Goal: Check status: Check status

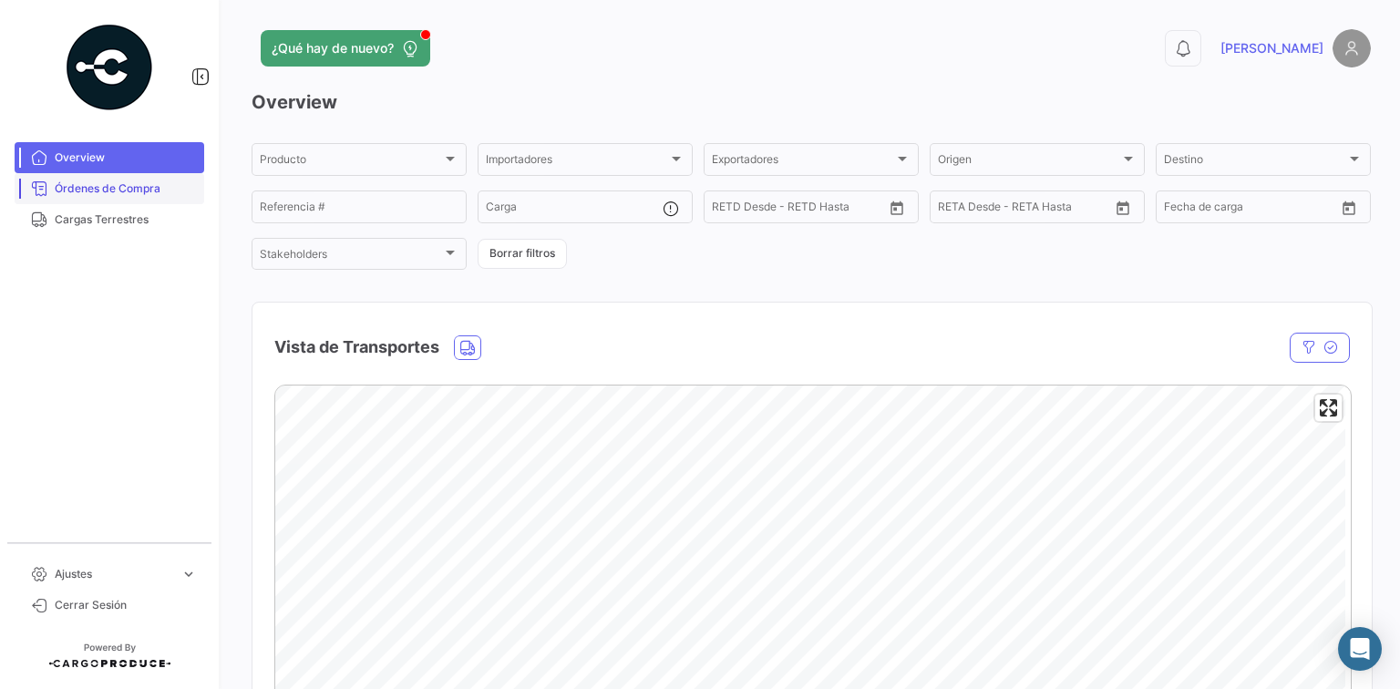
click at [142, 186] on span "Órdenes de Compra" at bounding box center [126, 189] width 142 height 16
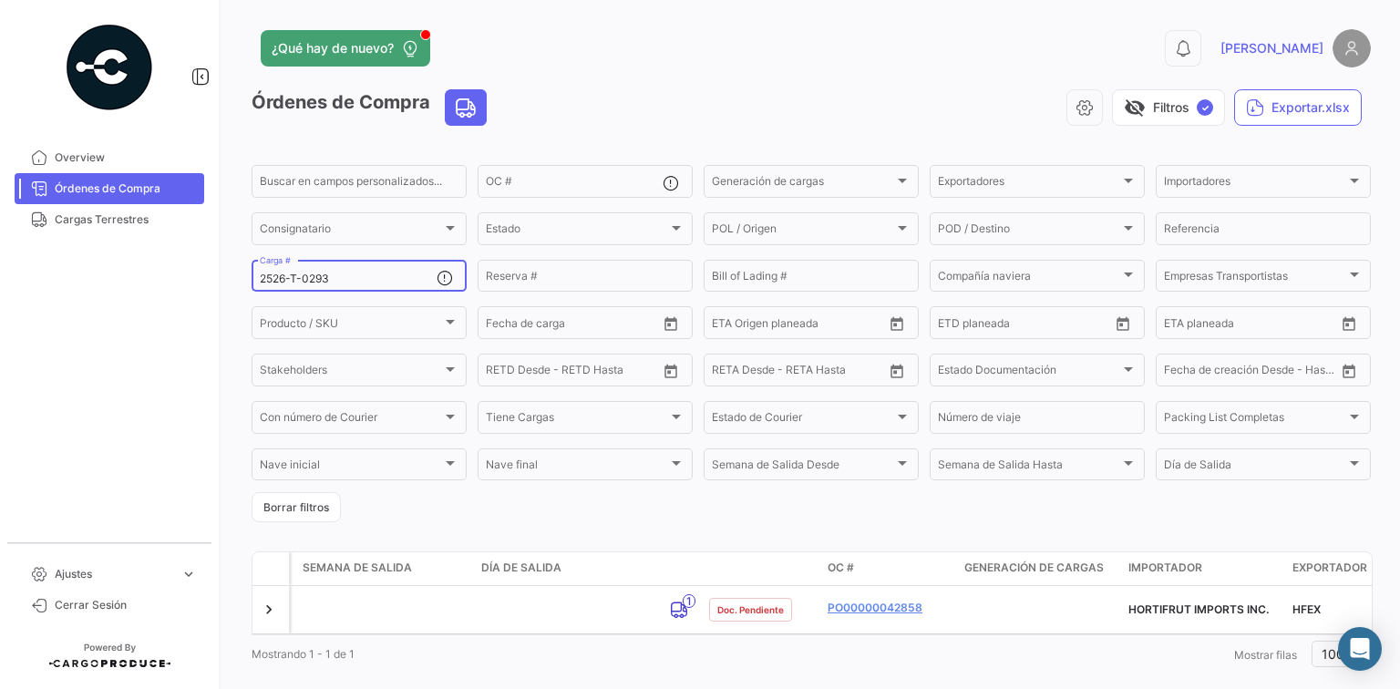
drag, startPoint x: 356, startPoint y: 274, endPoint x: 12, endPoint y: 272, distance: 344.6
click at [12, 272] on mat-sidenav-container "Overview Órdenes de Compra Cargas Terrestres Ajustes expand_more Cerrar Sesión …" at bounding box center [700, 344] width 1400 height 689
paste input "87"
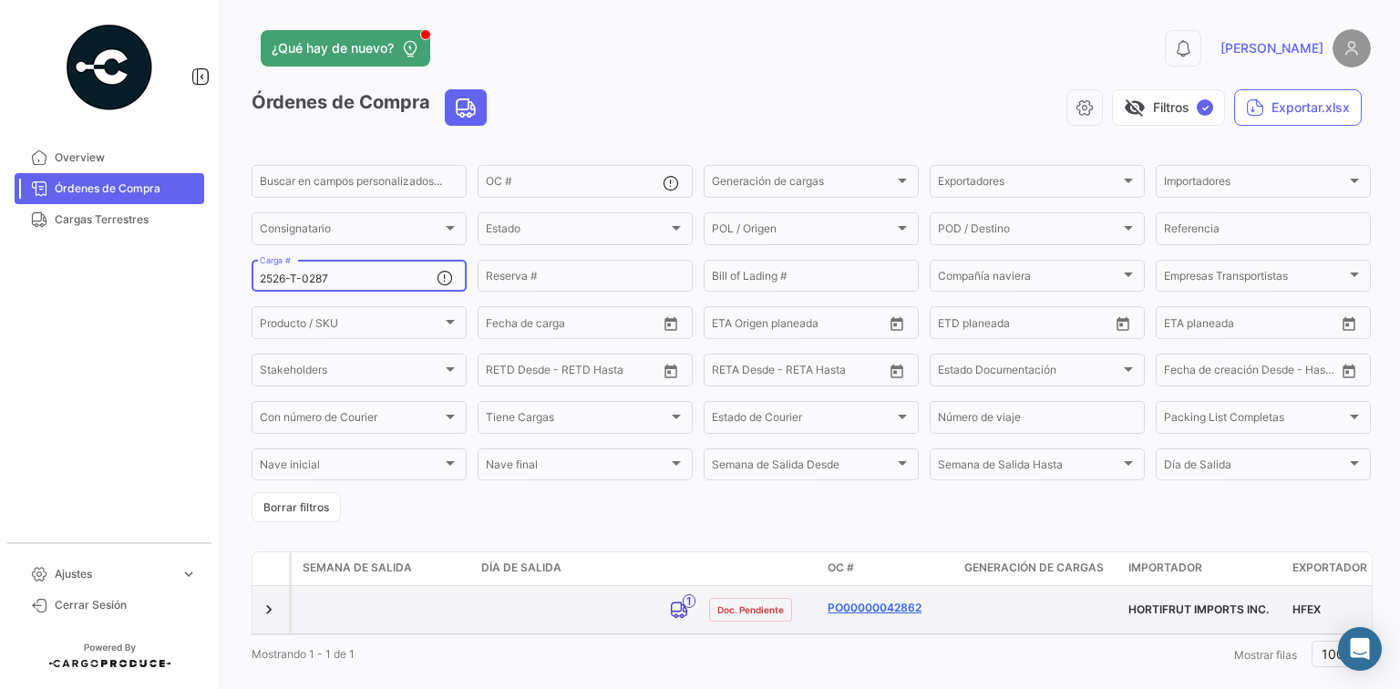
type input "2526-T-0287"
click at [911, 608] on link "PO00000042862" at bounding box center [889, 608] width 122 height 16
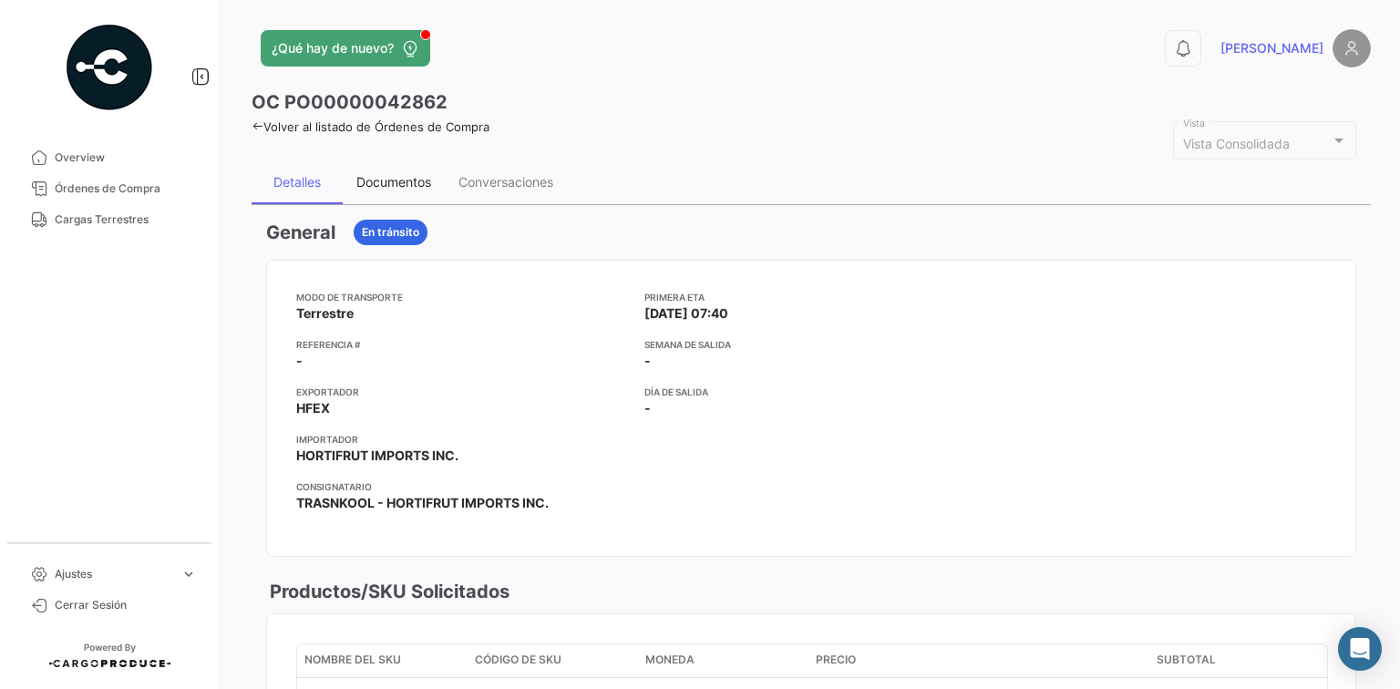
click at [424, 181] on div "Documentos" at bounding box center [393, 181] width 75 height 15
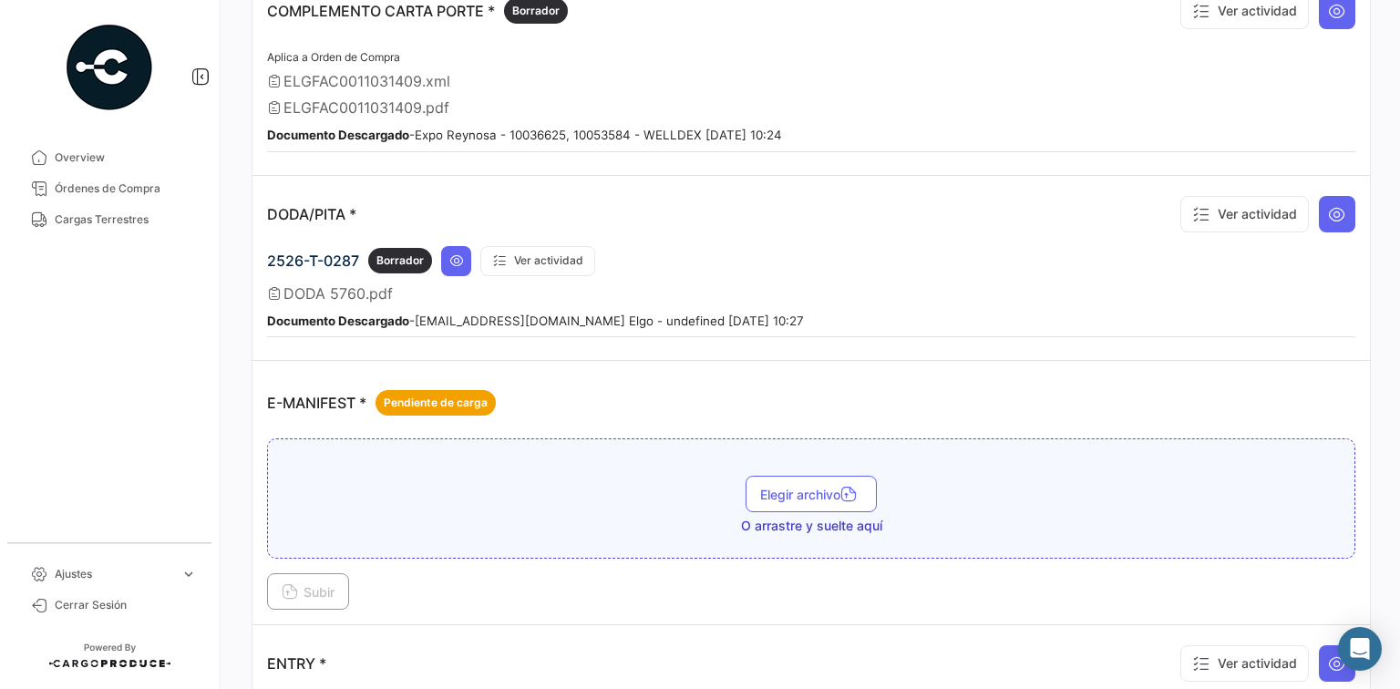
scroll to position [948, 0]
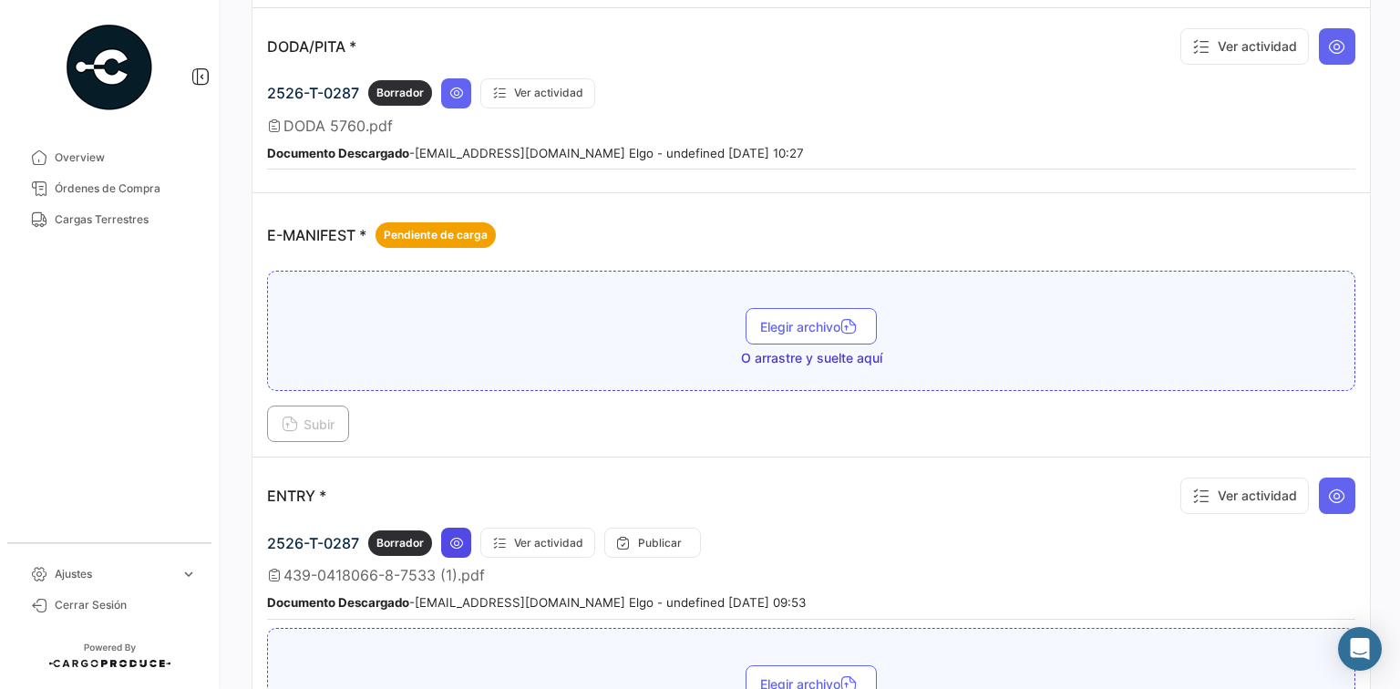
click at [456, 536] on icon at bounding box center [456, 543] width 15 height 15
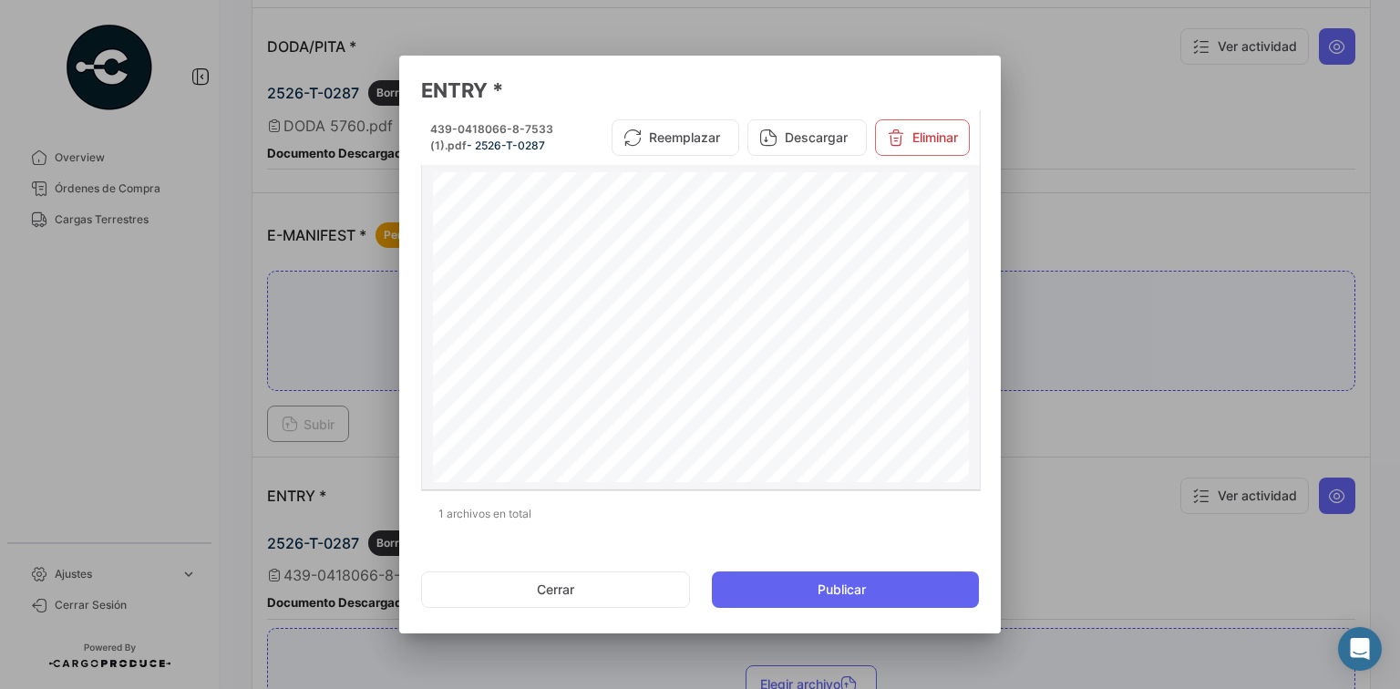
scroll to position [219, 0]
click at [1013, 350] on div at bounding box center [700, 344] width 1400 height 689
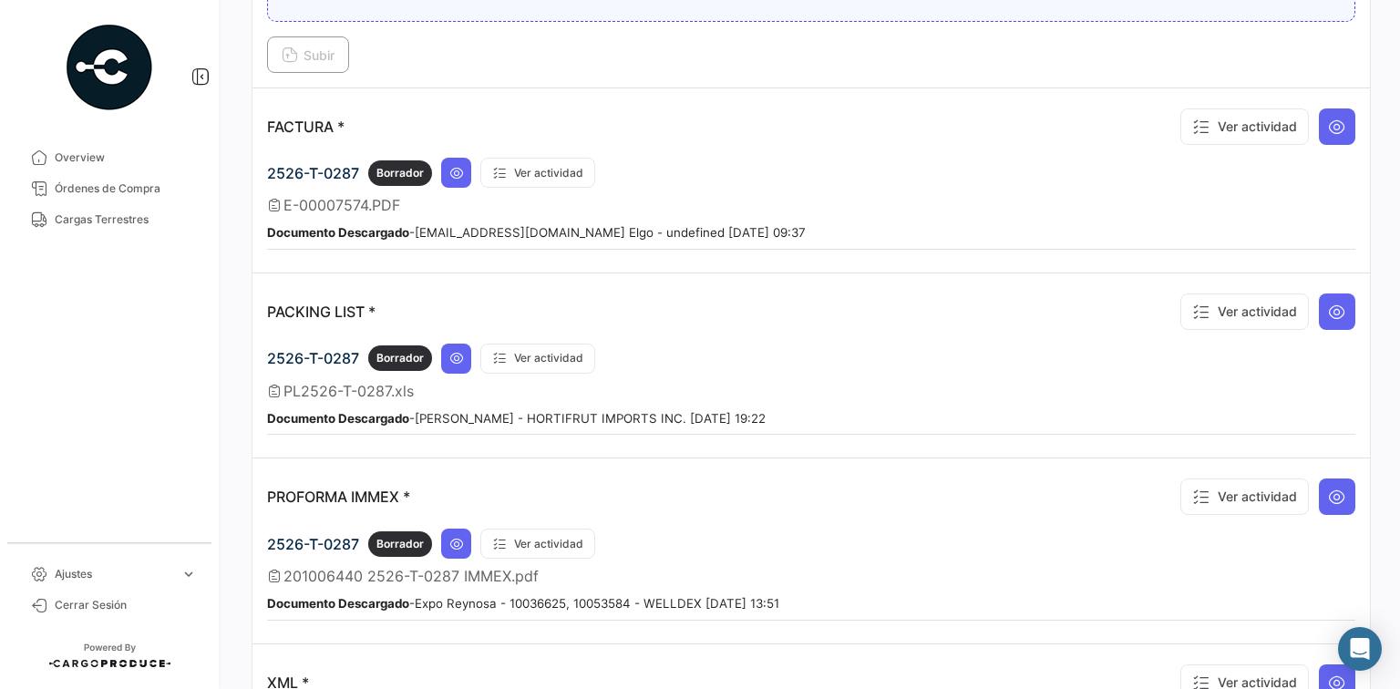
scroll to position [1894, 0]
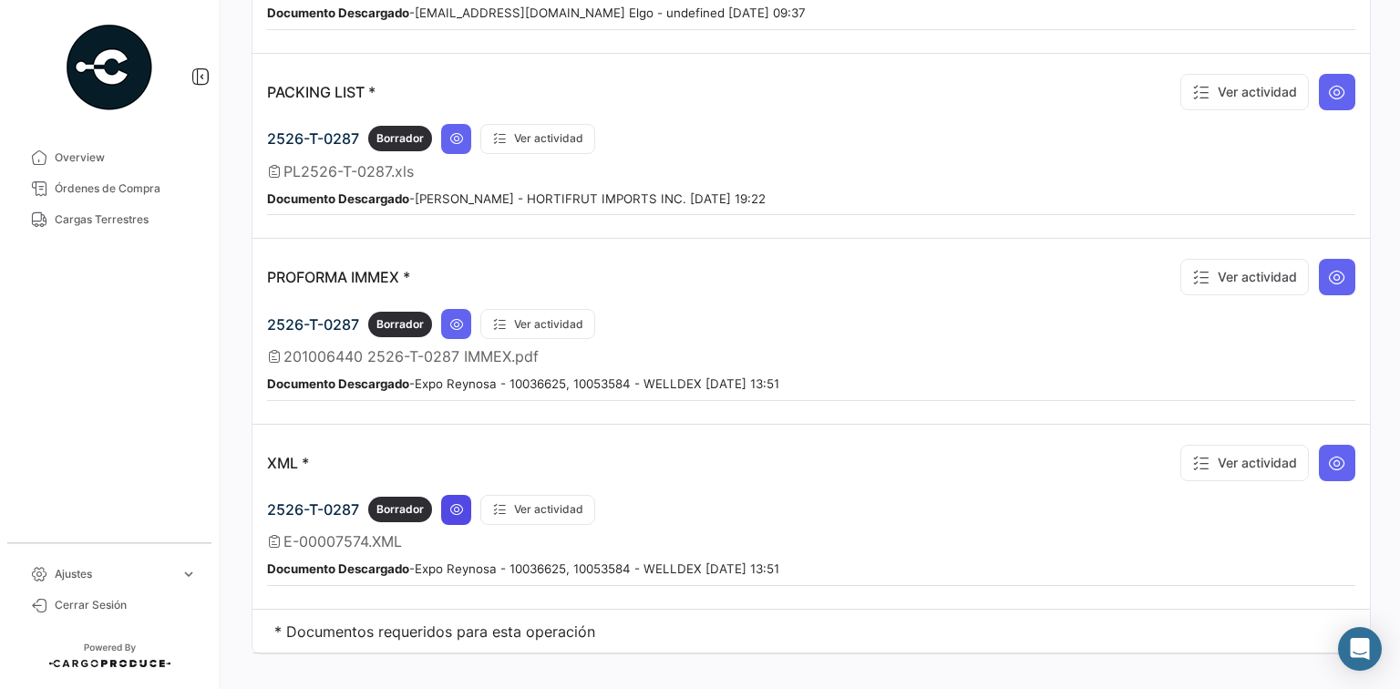
click at [461, 502] on icon at bounding box center [456, 509] width 15 height 15
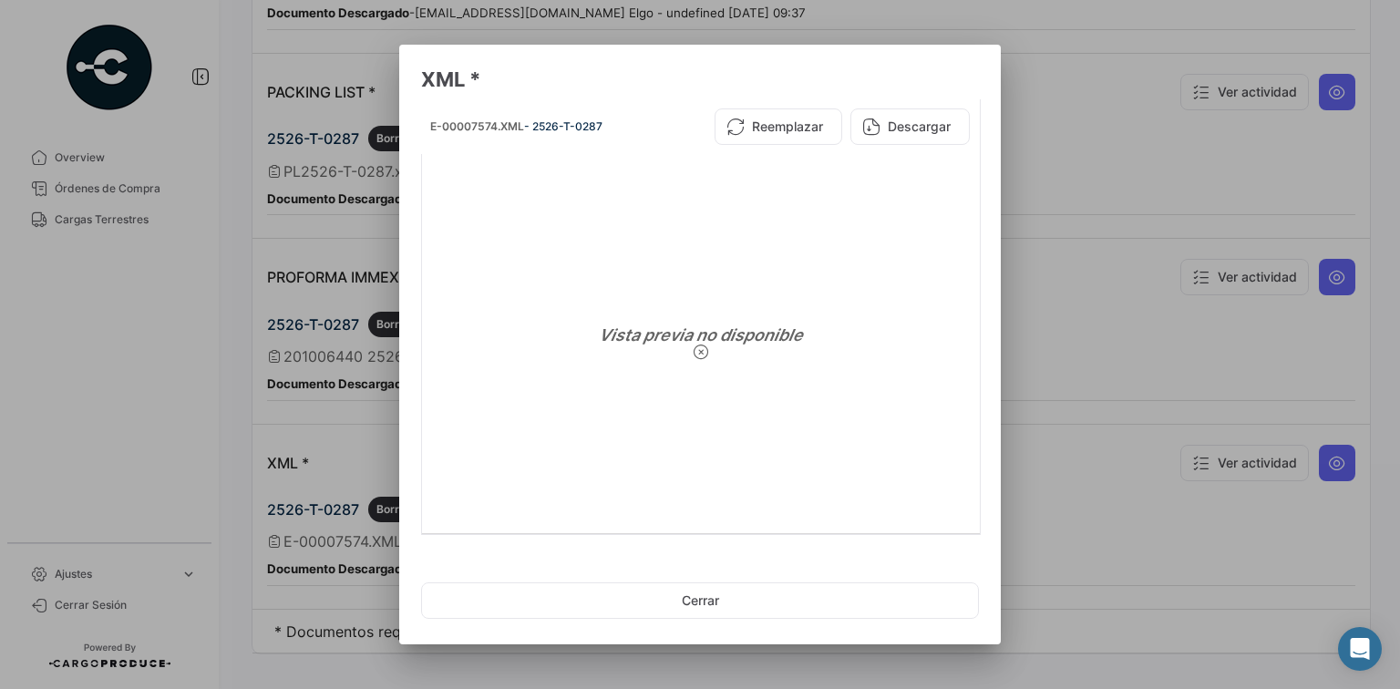
click at [1182, 325] on div at bounding box center [700, 344] width 1400 height 689
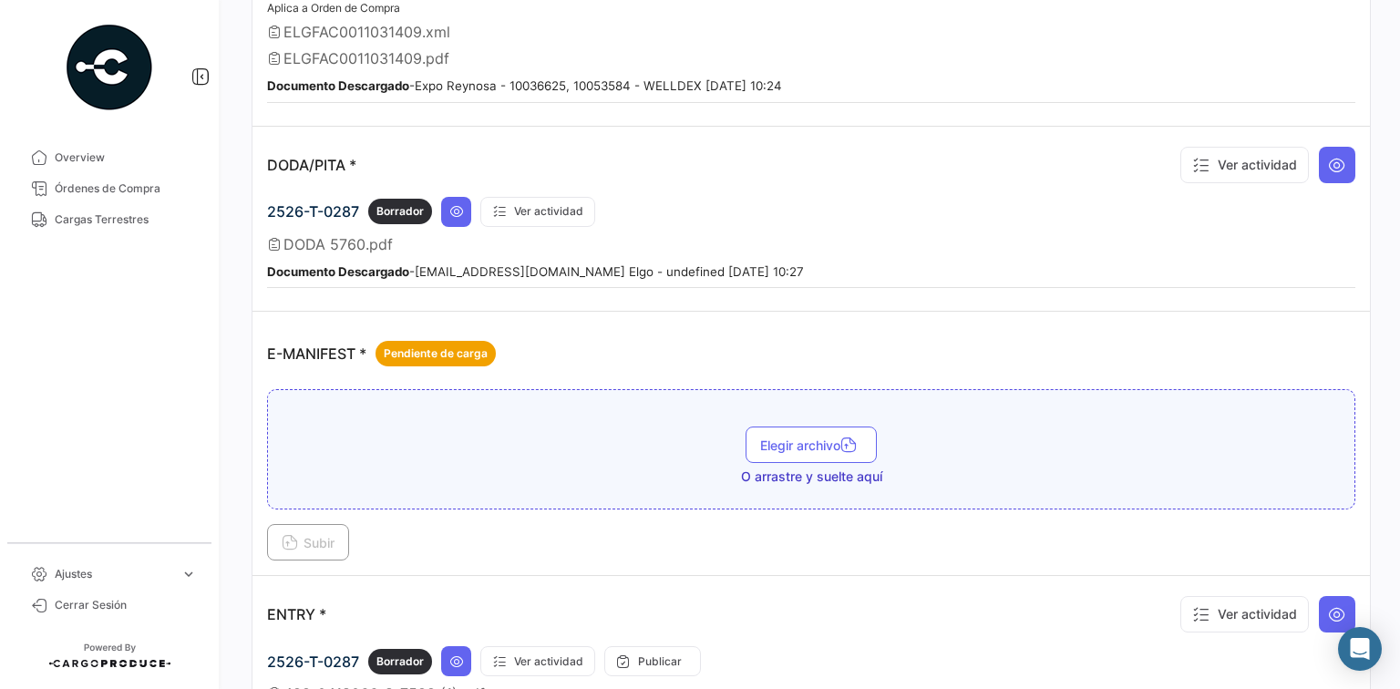
scroll to position [800, 0]
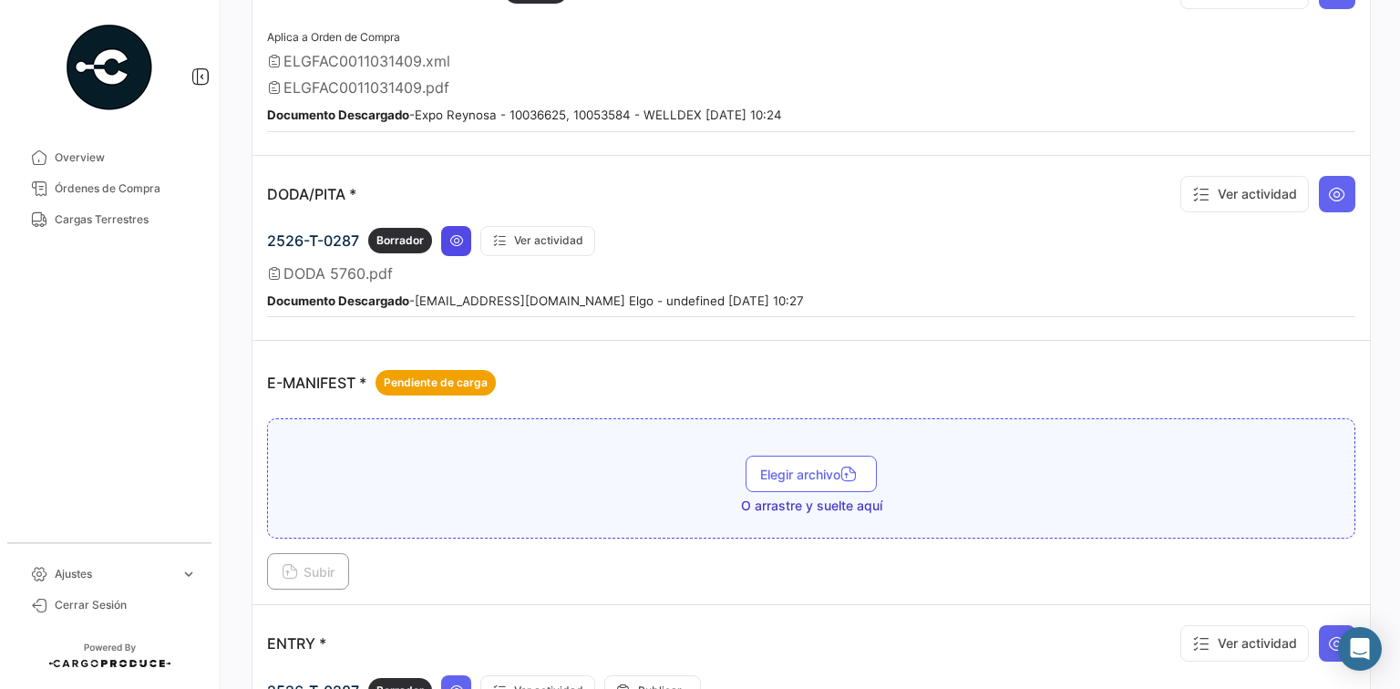
click at [458, 237] on icon at bounding box center [456, 240] width 15 height 15
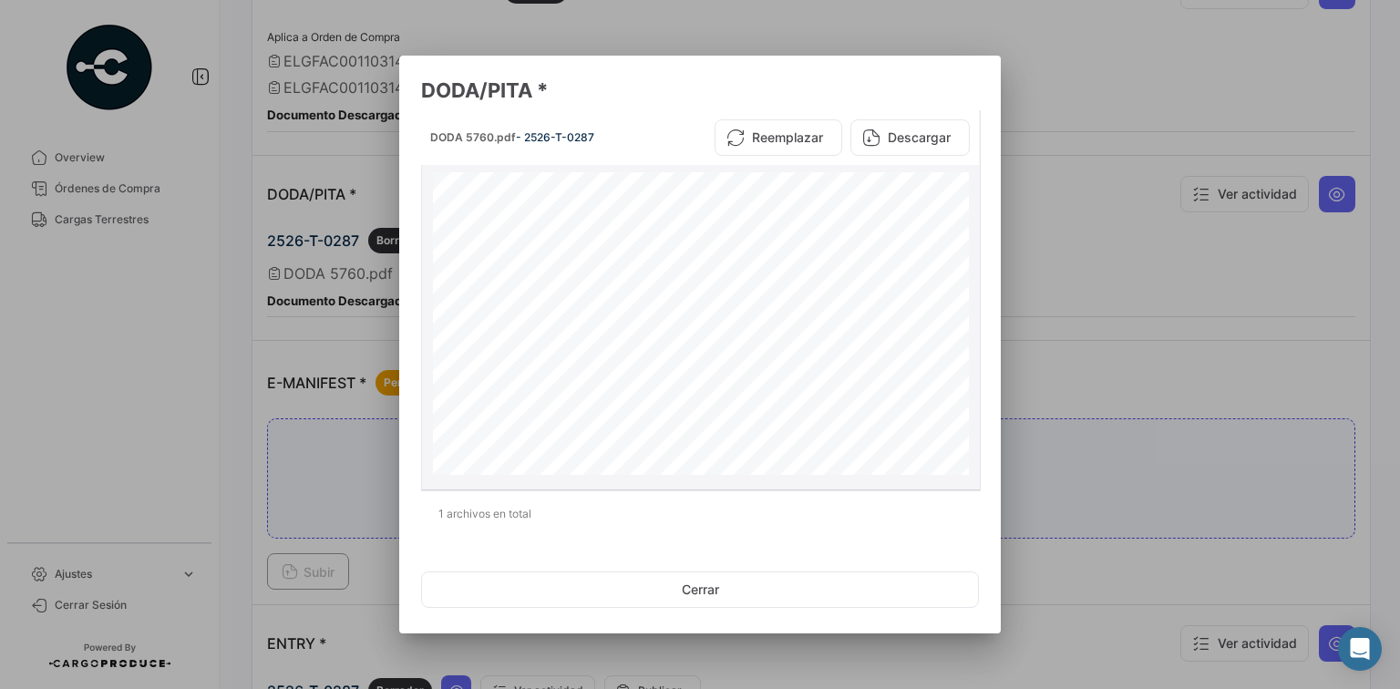
scroll to position [391, 0]
click at [1061, 353] on div at bounding box center [700, 344] width 1400 height 689
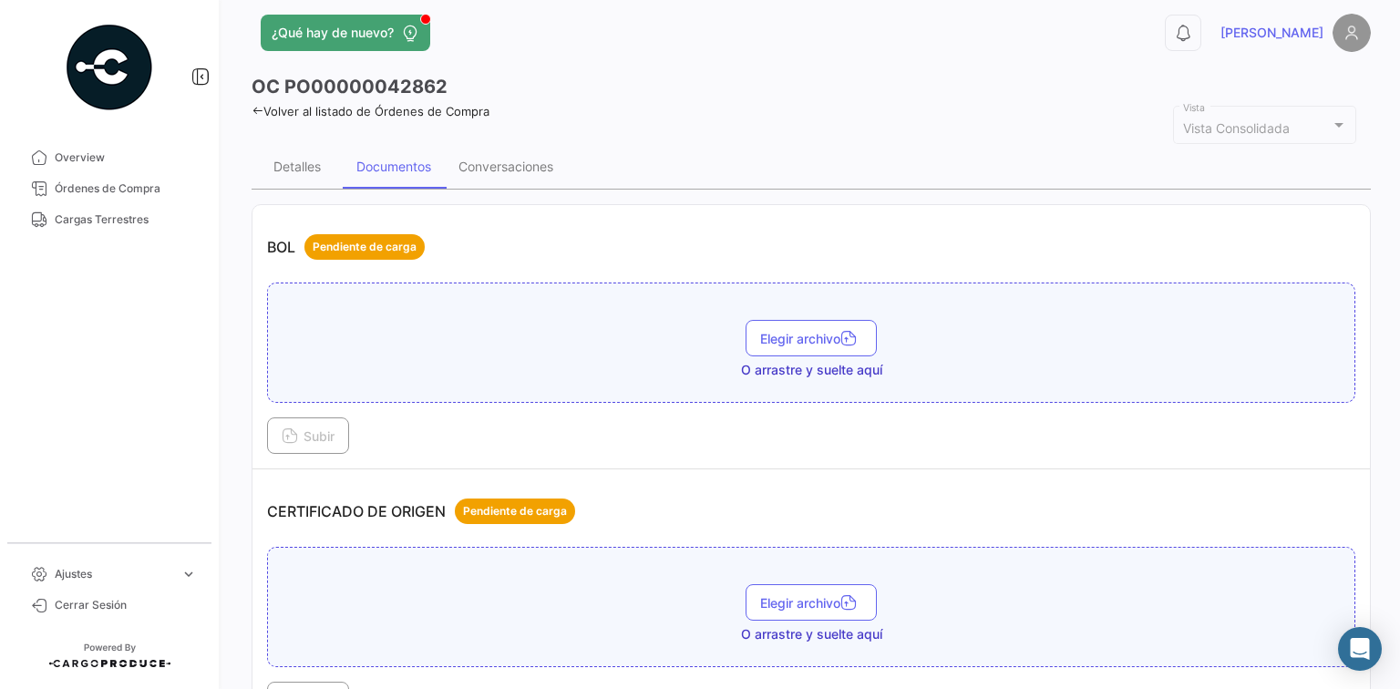
scroll to position [0, 0]
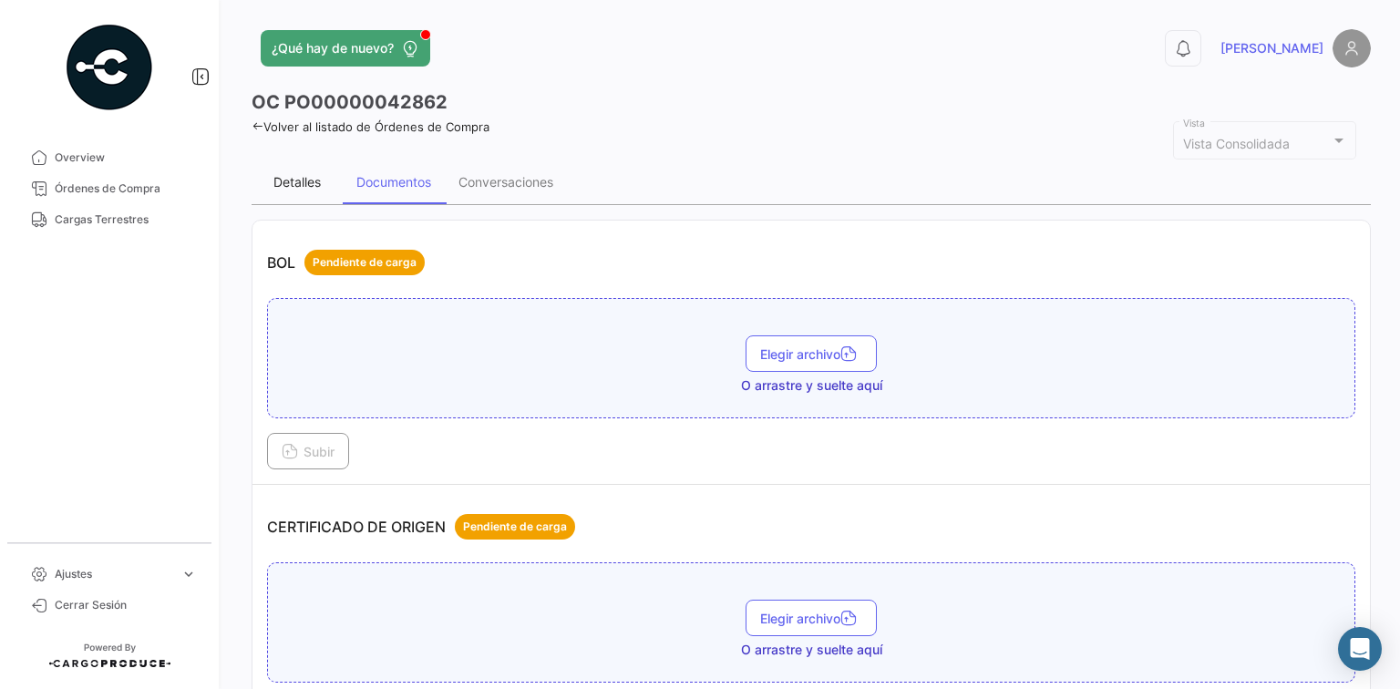
drag, startPoint x: 297, startPoint y: 177, endPoint x: 284, endPoint y: 120, distance: 57.9
click at [297, 178] on div "Detalles" at bounding box center [297, 181] width 47 height 15
